Goal: Information Seeking & Learning: Learn about a topic

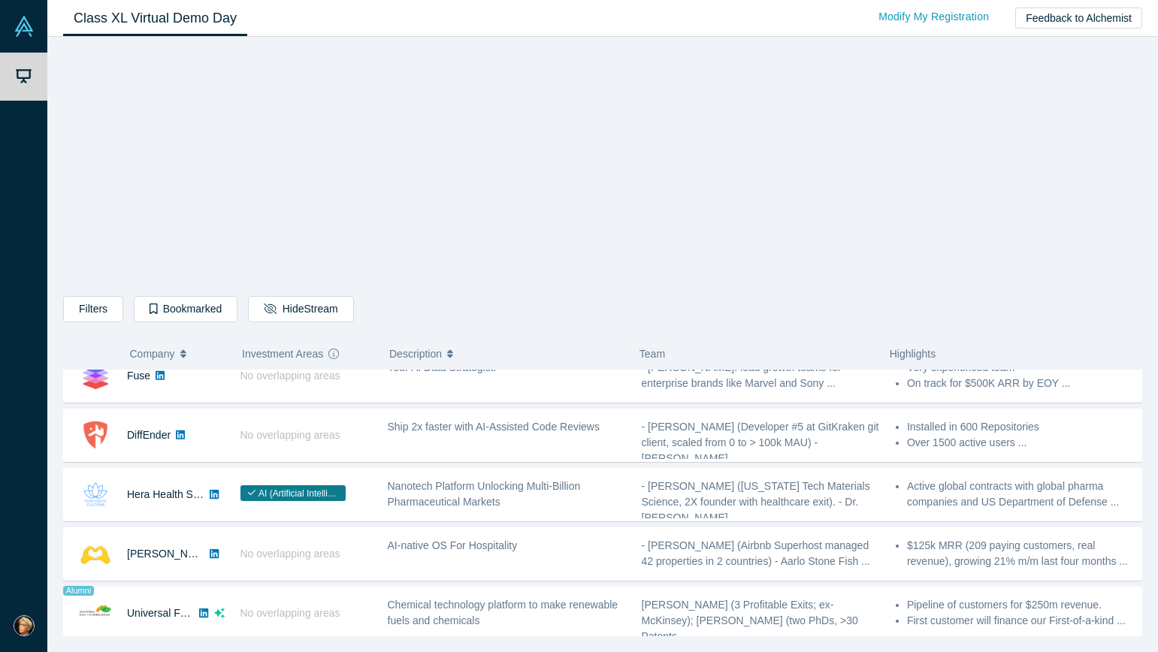
scroll to position [710, 0]
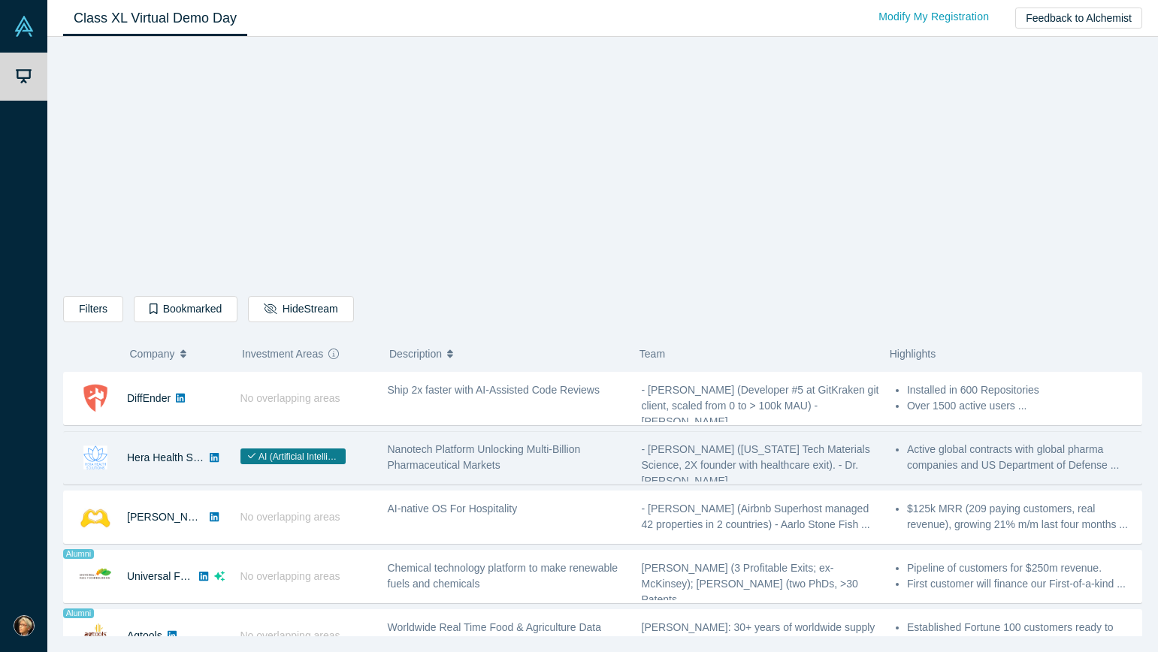
click at [298, 464] on span "AI (Artificial Intelligence)" at bounding box center [292, 457] width 105 height 16
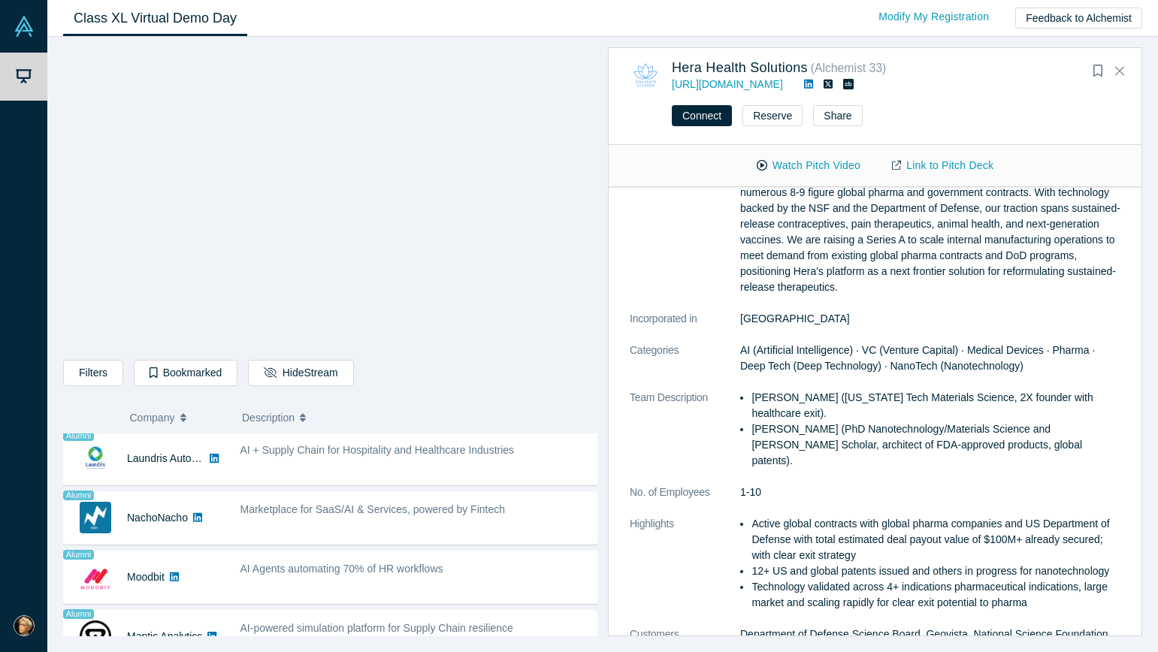
scroll to position [1072, 0]
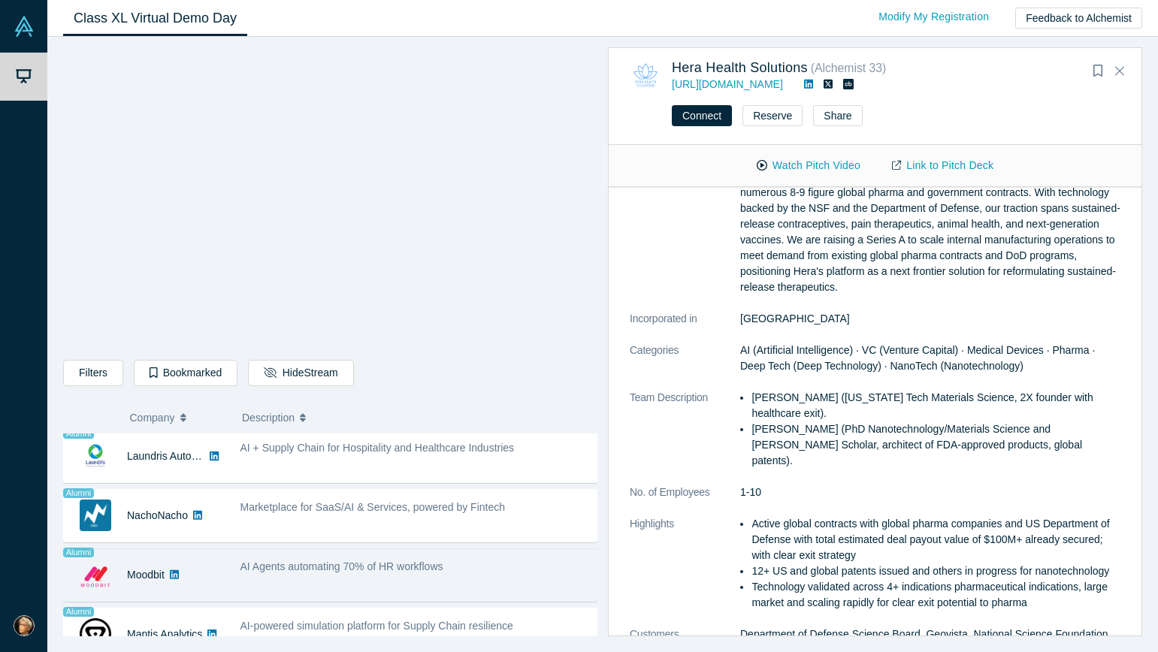
click at [285, 568] on span "AI Agents automating 70% of HR workflows" at bounding box center [341, 567] width 203 height 12
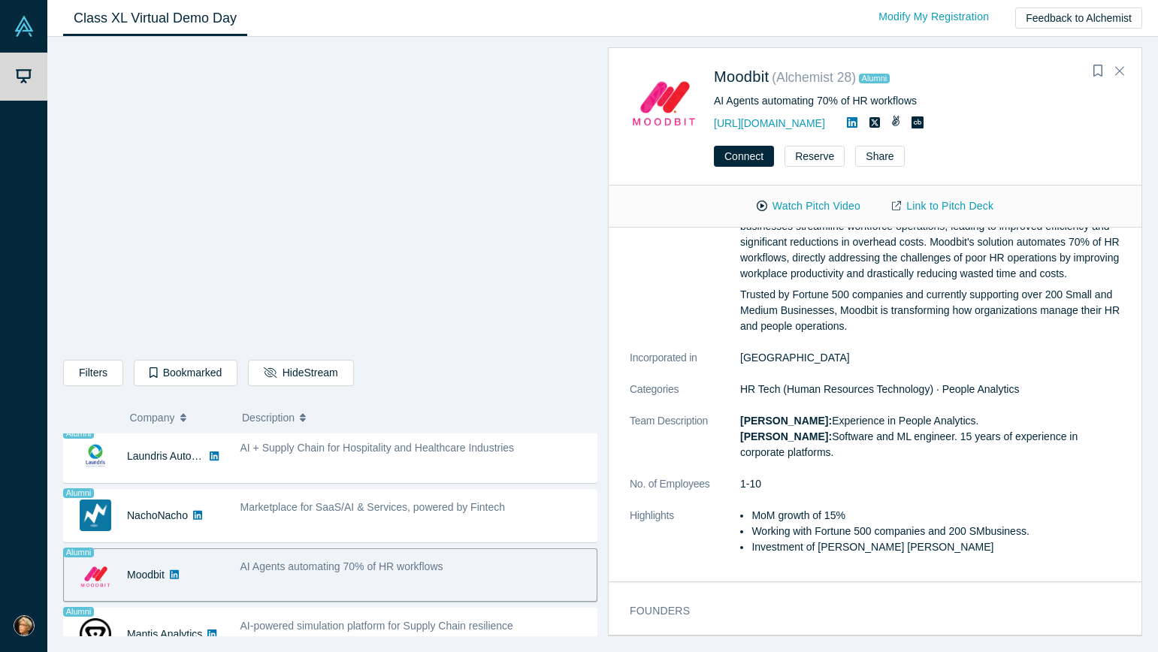
scroll to position [0, 0]
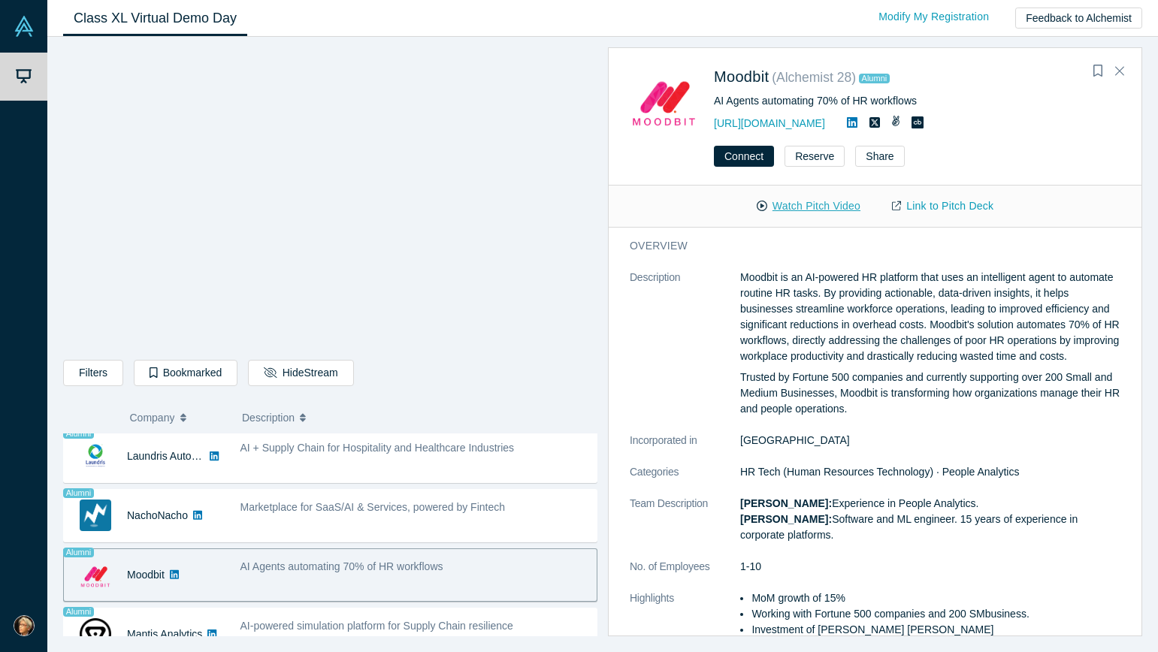
click at [801, 210] on button "Watch Pitch Video" at bounding box center [808, 206] width 135 height 26
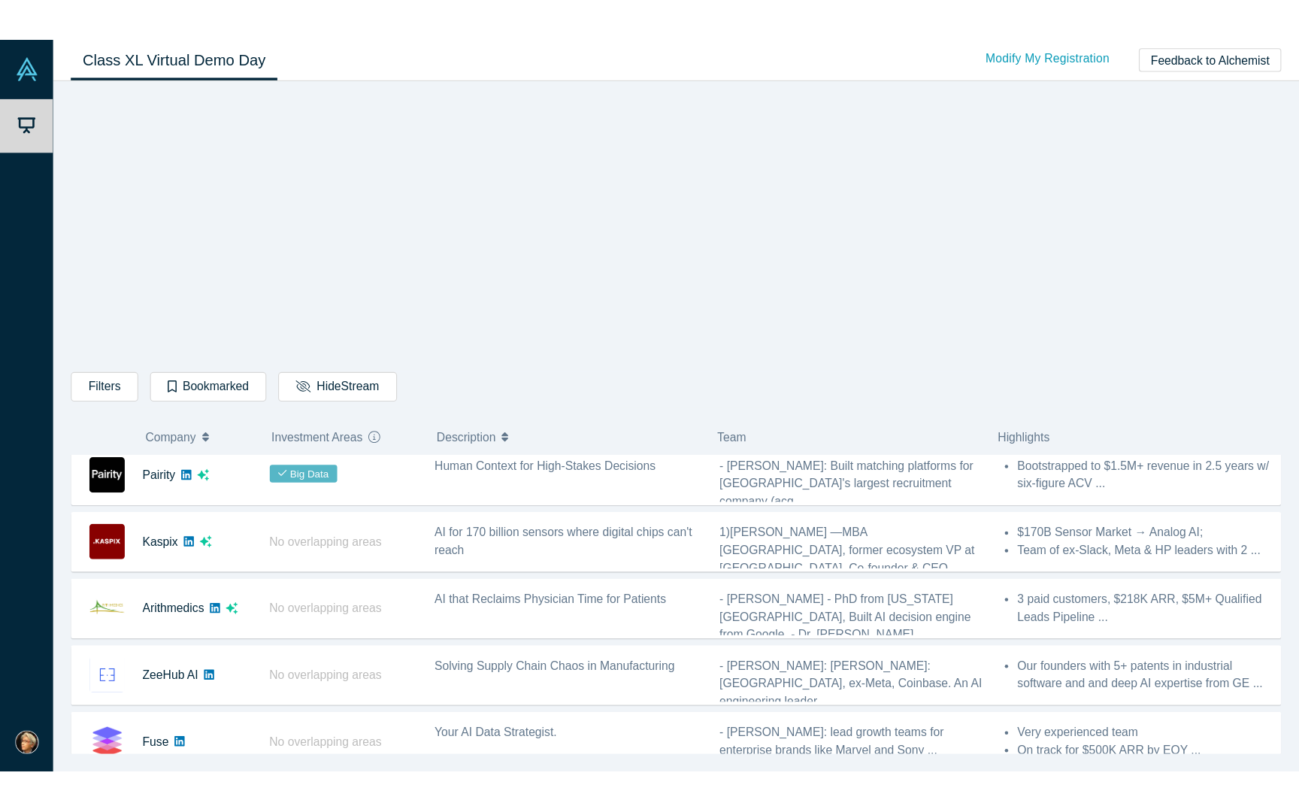
scroll to position [425, 0]
